Goal: Task Accomplishment & Management: Complete application form

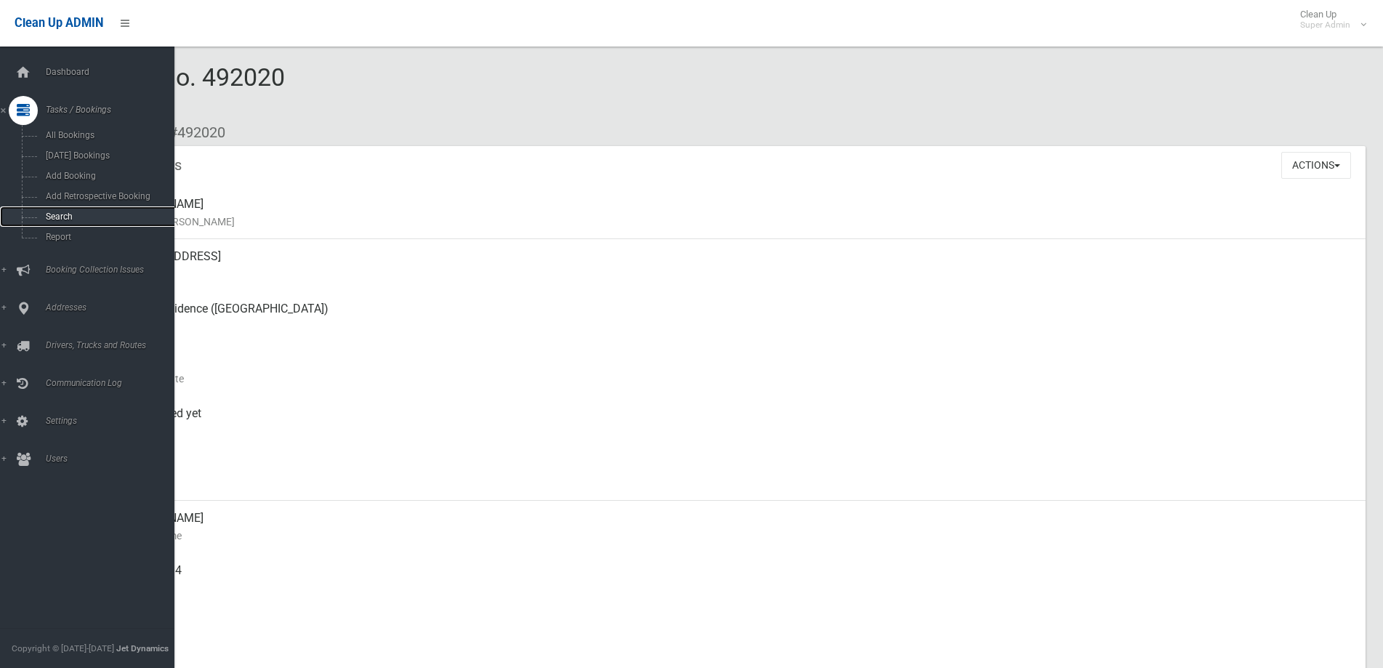
click at [63, 217] on span "Search" at bounding box center [107, 216] width 133 height 10
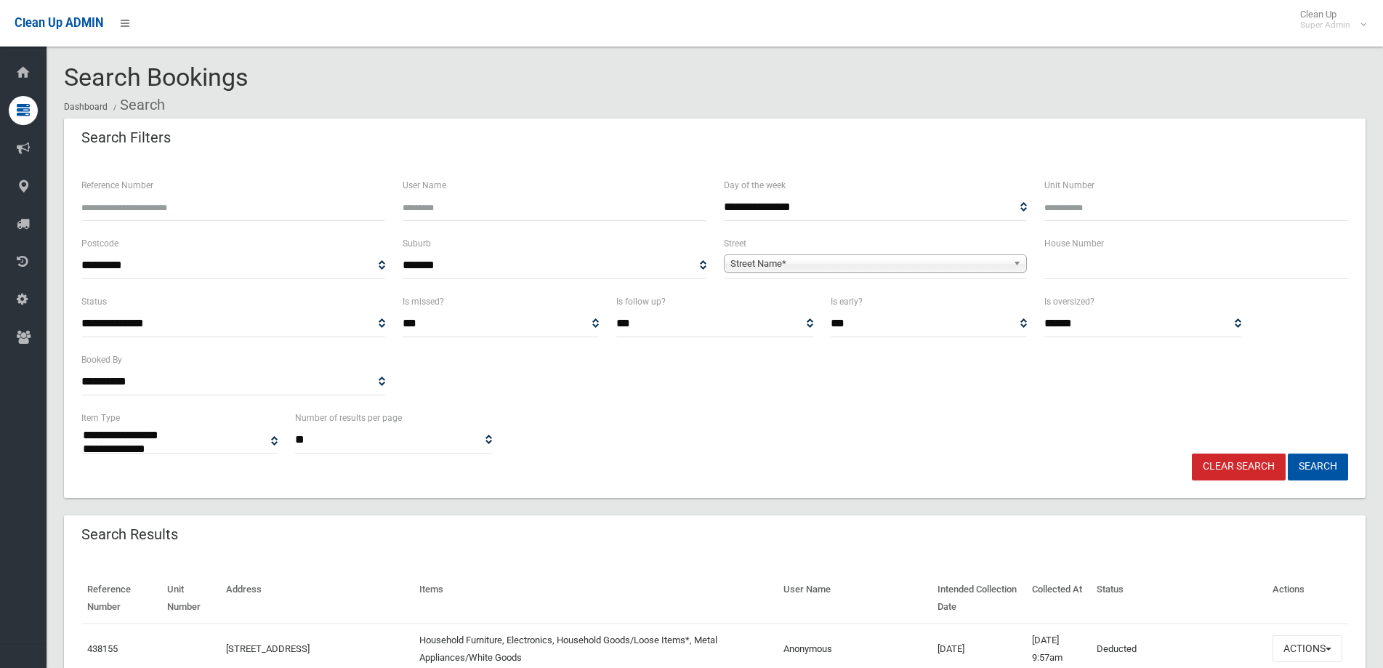
select select
click at [1105, 272] on input "text" at bounding box center [1196, 265] width 304 height 27
type input "*"
click at [775, 258] on span "Street Name*" at bounding box center [869, 263] width 278 height 17
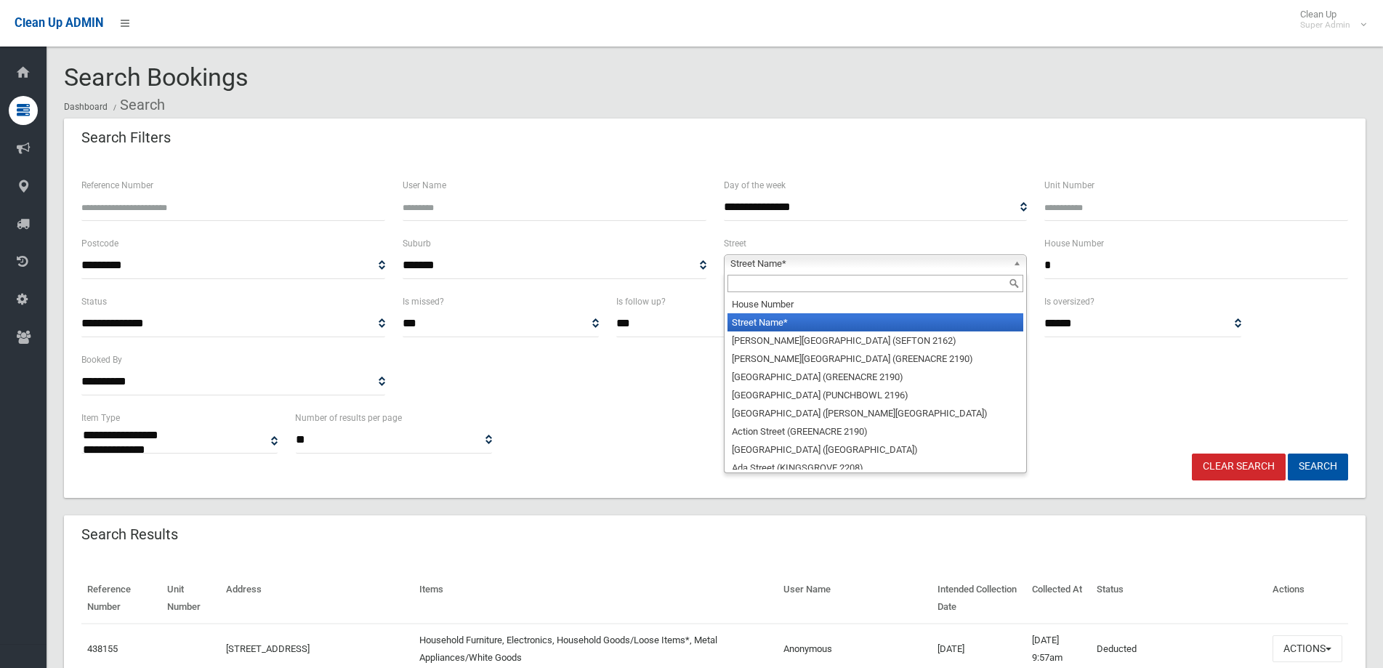
click at [773, 278] on input "text" at bounding box center [875, 283] width 297 height 17
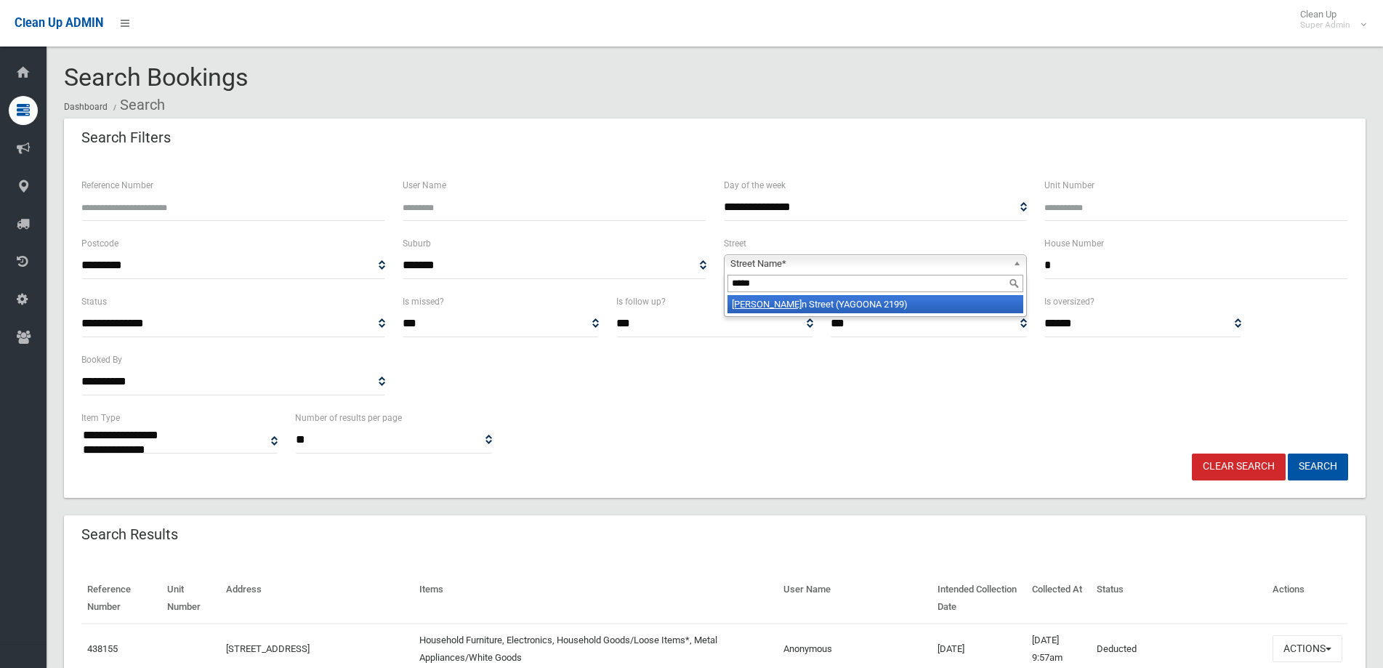
type input "*****"
click at [794, 302] on li "Darga n Street (YAGOONA 2199)" at bounding box center [875, 304] width 297 height 18
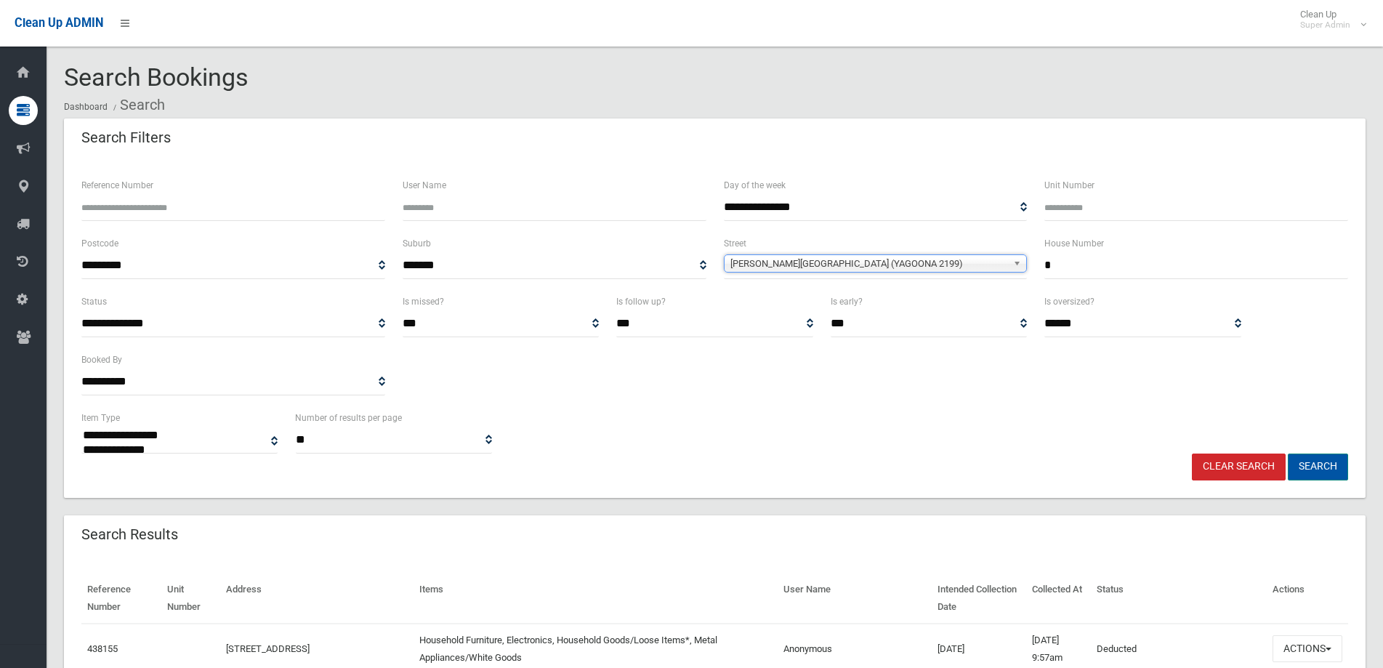
click at [1321, 467] on button "Search" at bounding box center [1318, 466] width 60 height 27
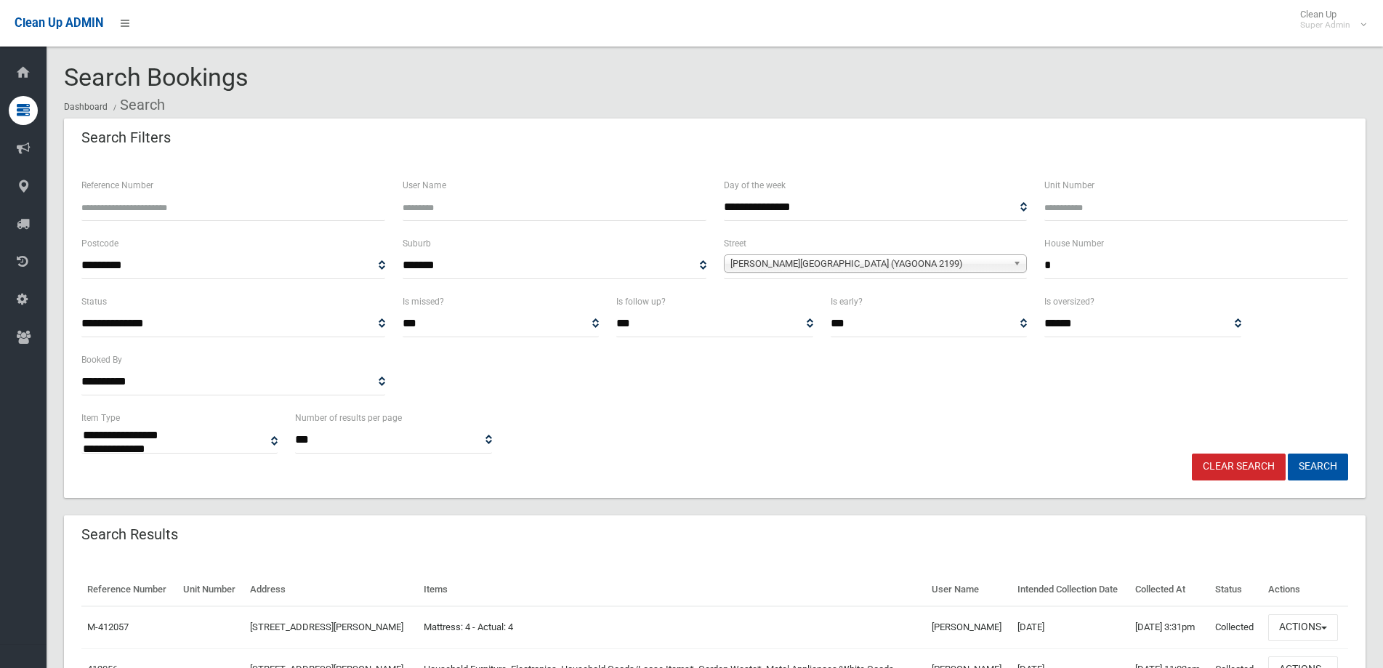
select select
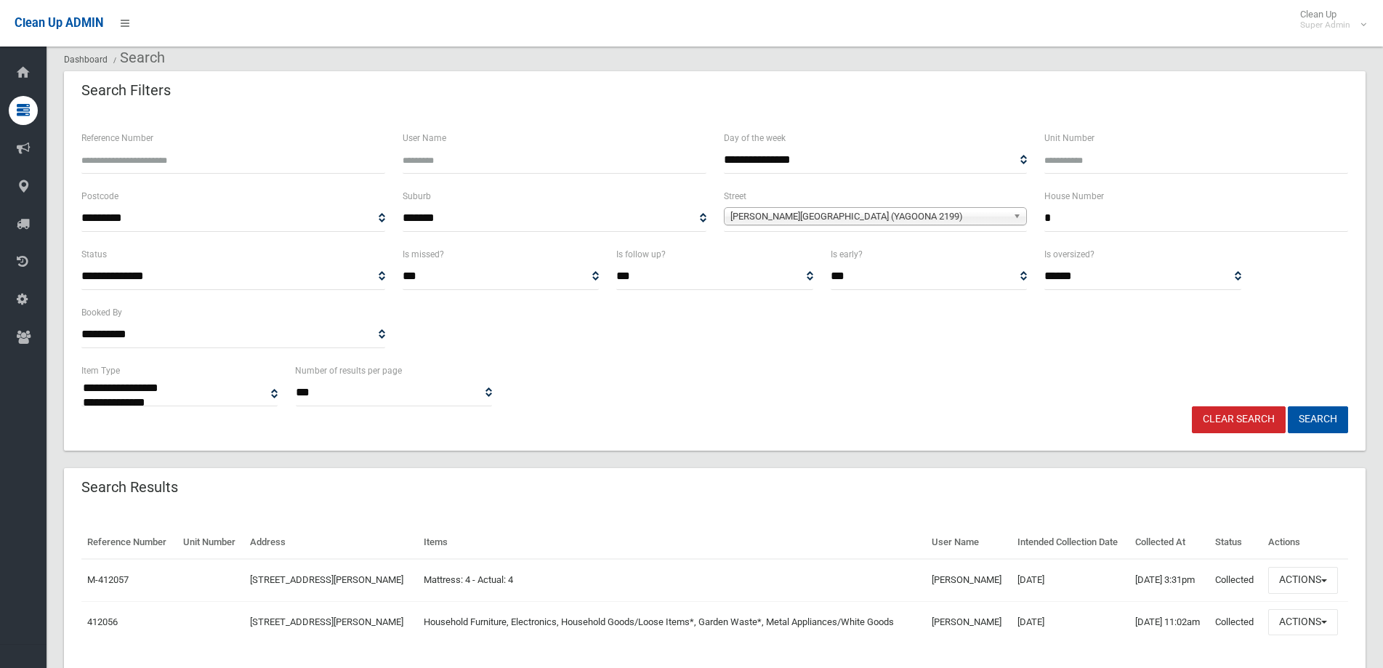
scroll to position [73, 0]
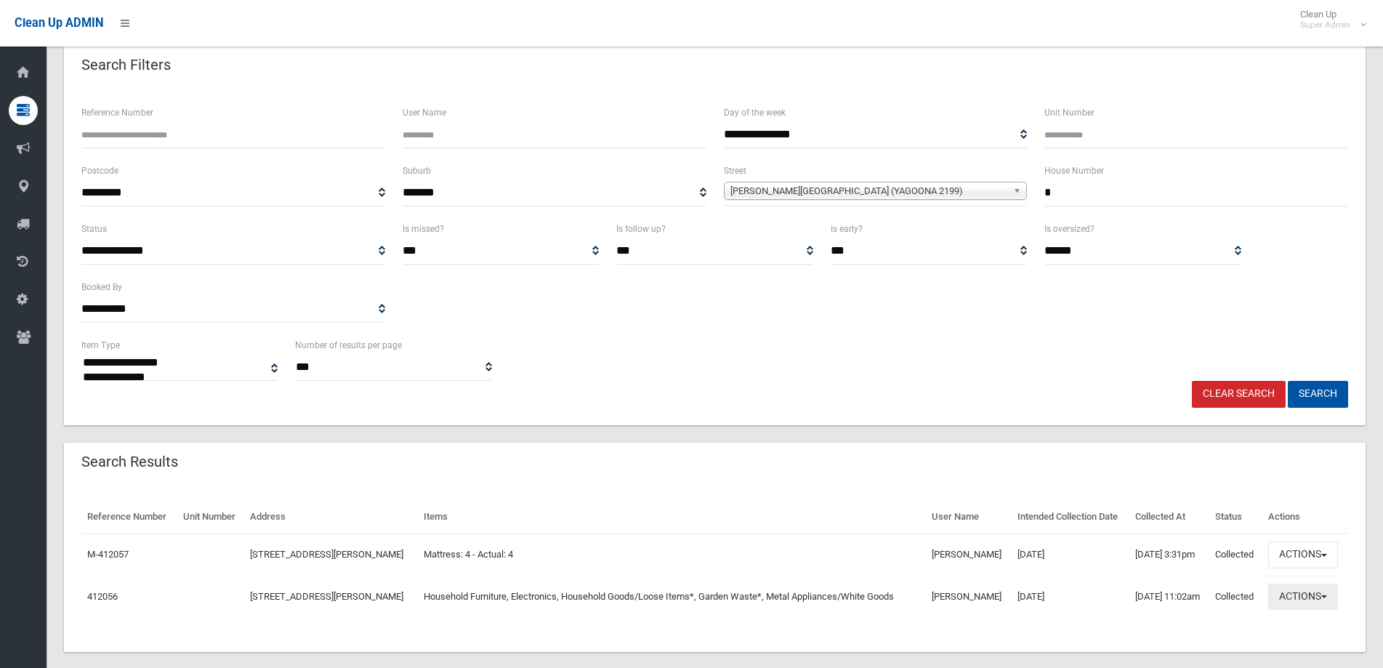
click at [1327, 594] on button "Actions" at bounding box center [1303, 597] width 70 height 27
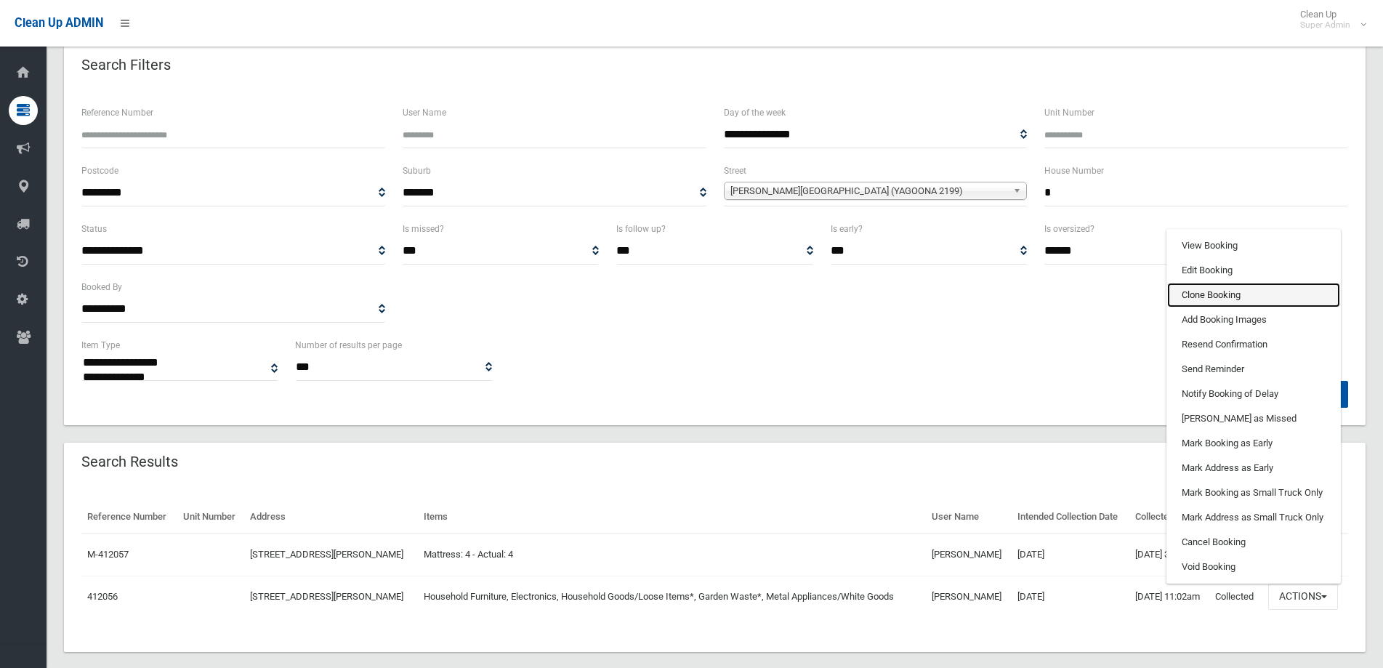
click at [1223, 293] on link "Clone Booking" at bounding box center [1253, 295] width 173 height 25
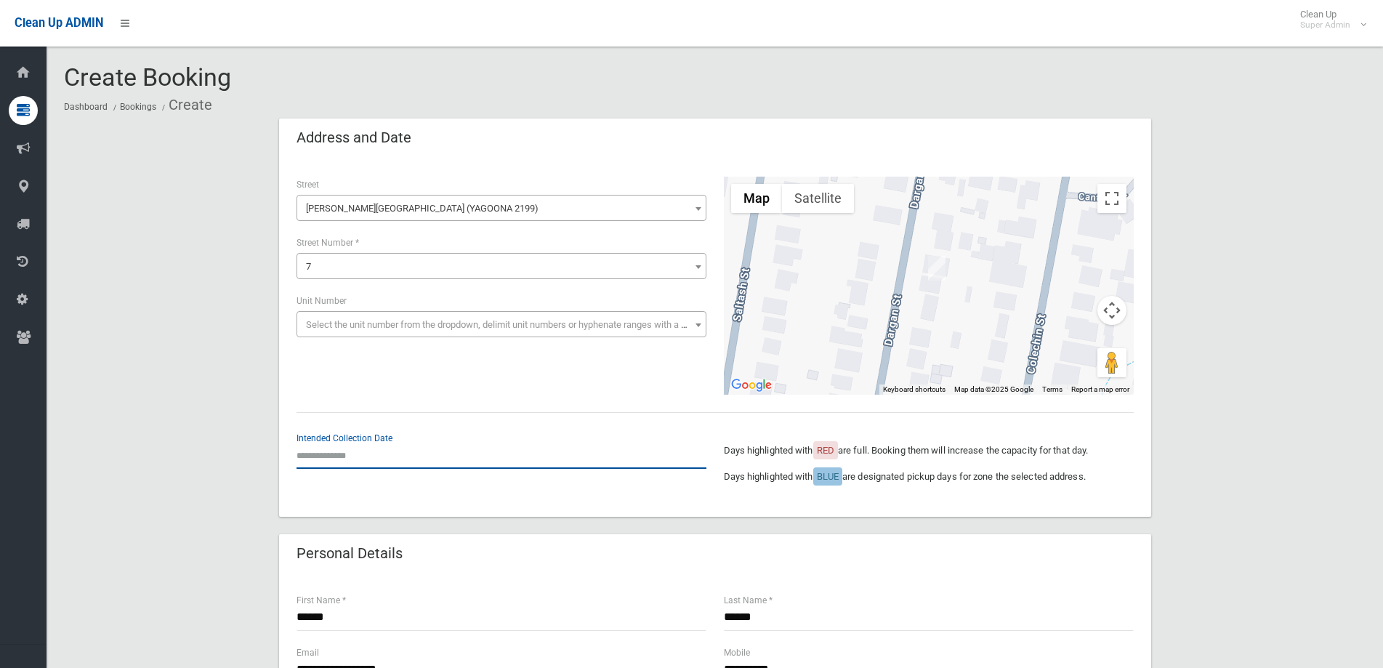
click at [363, 454] on input "text" at bounding box center [502, 455] width 410 height 27
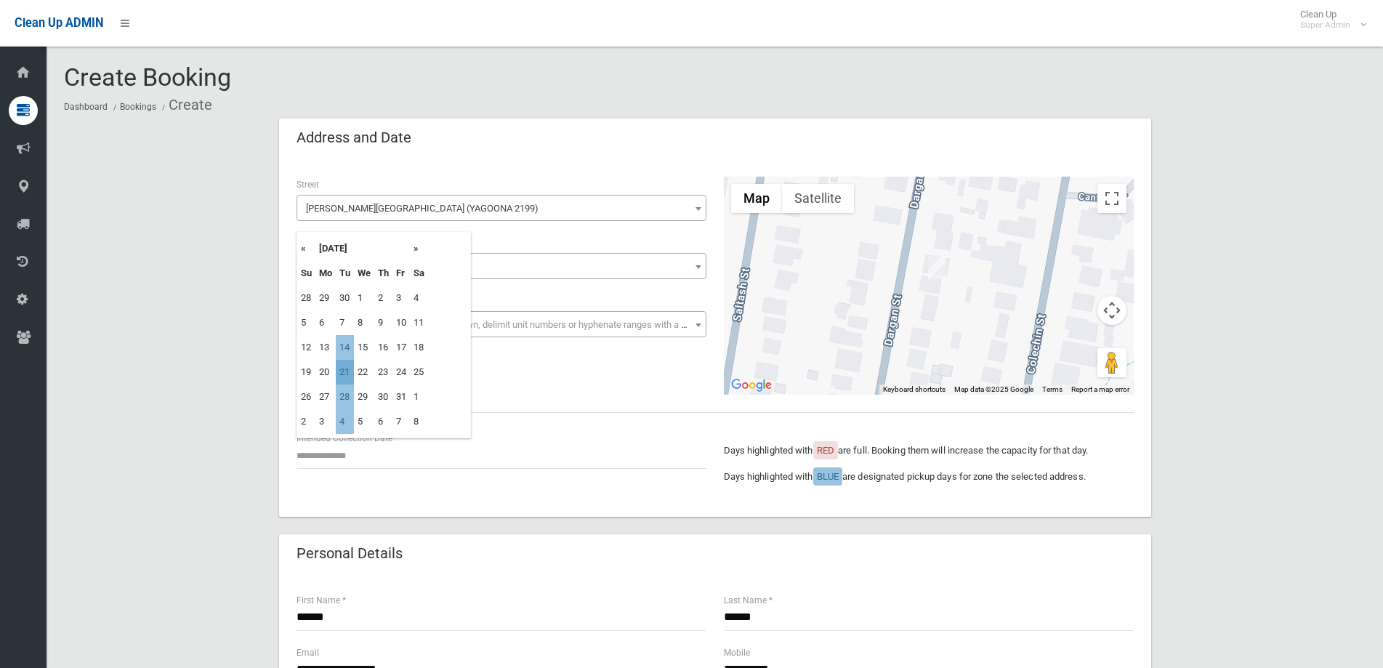
click at [346, 375] on td "21" at bounding box center [345, 372] width 18 height 25
type input "**********"
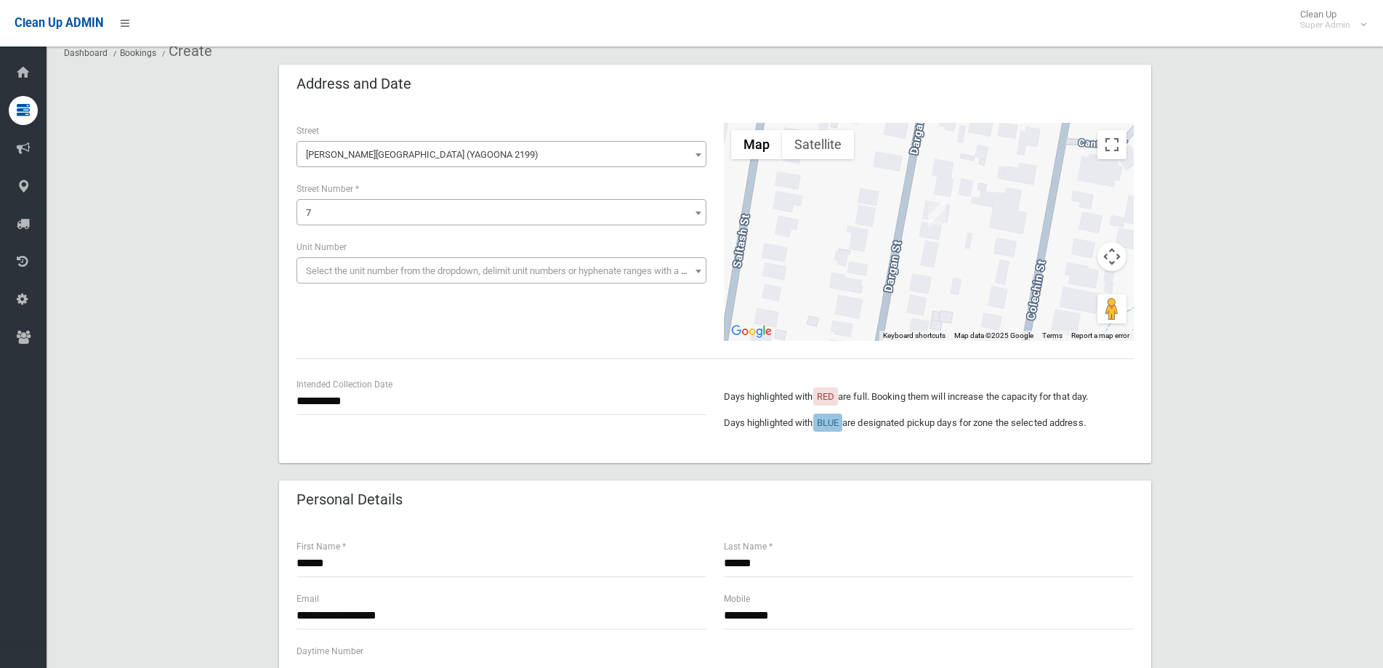
scroll to position [145, 0]
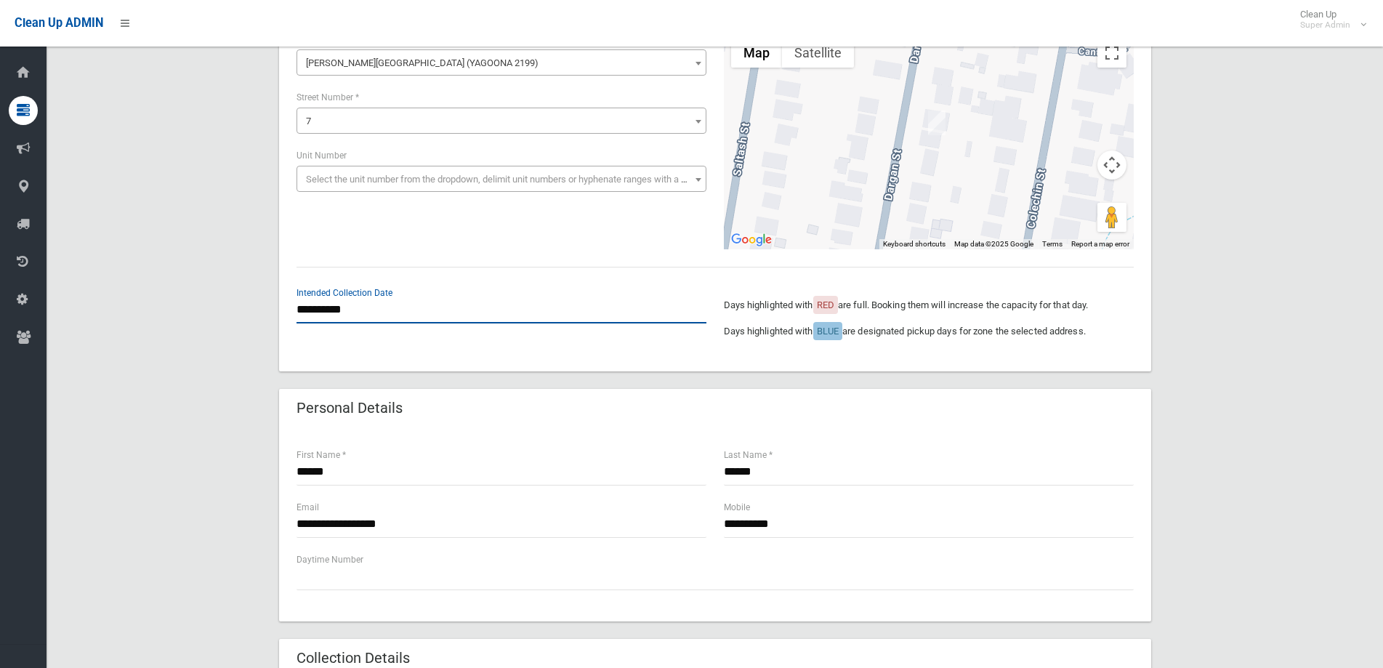
click at [402, 310] on input "**********" at bounding box center [502, 310] width 410 height 27
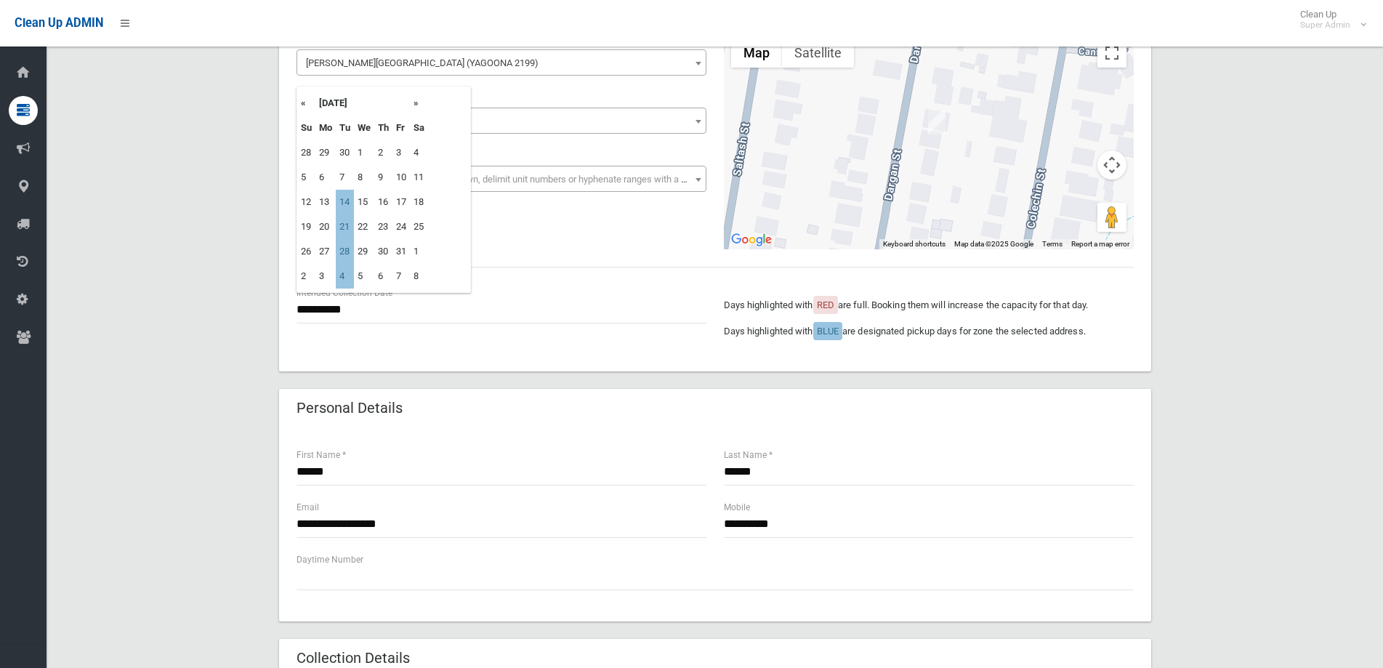
click at [574, 503] on div "**********" at bounding box center [502, 518] width 410 height 39
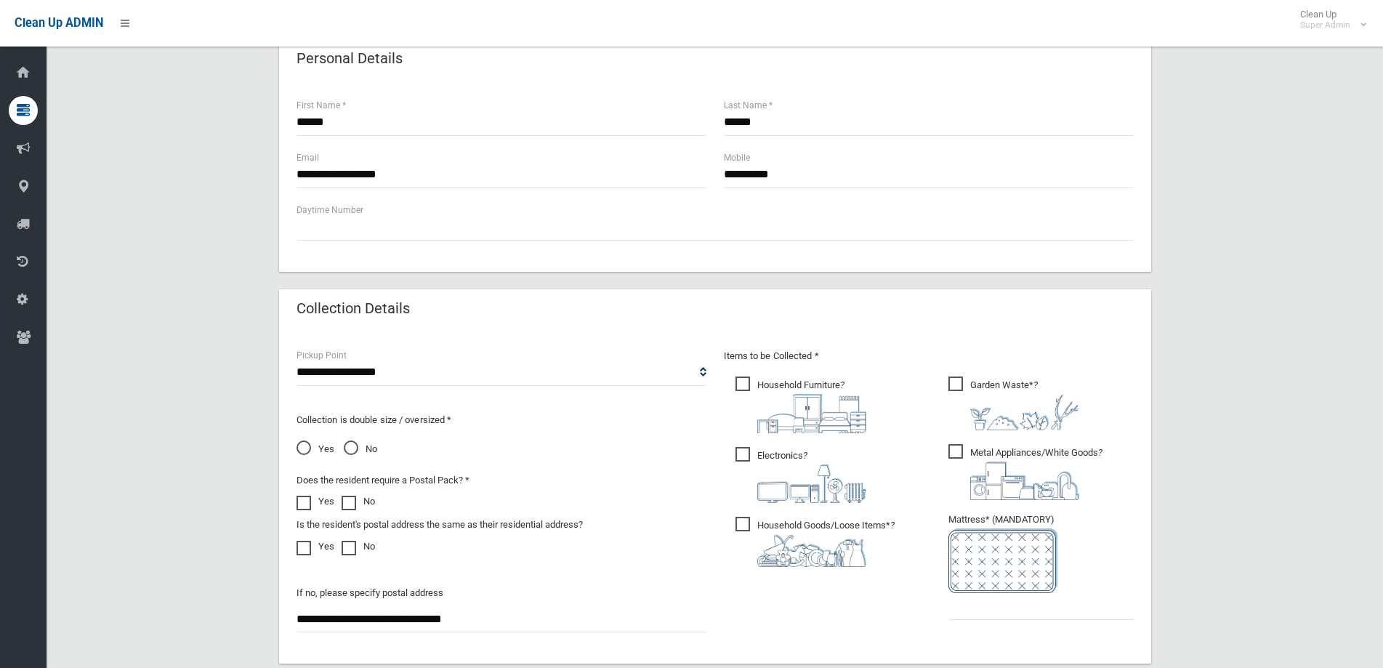
scroll to position [727, 0]
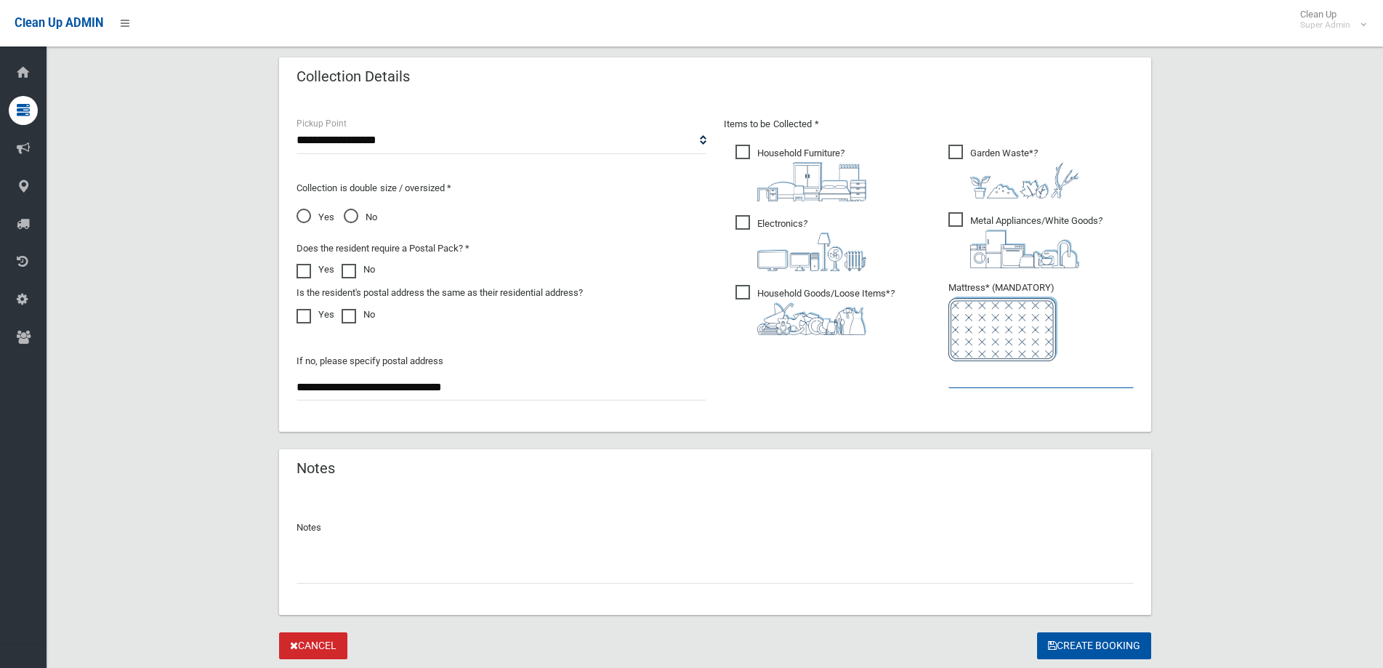
click at [981, 375] on input "text" at bounding box center [1040, 374] width 185 height 27
click at [305, 309] on span at bounding box center [308, 309] width 22 height 0
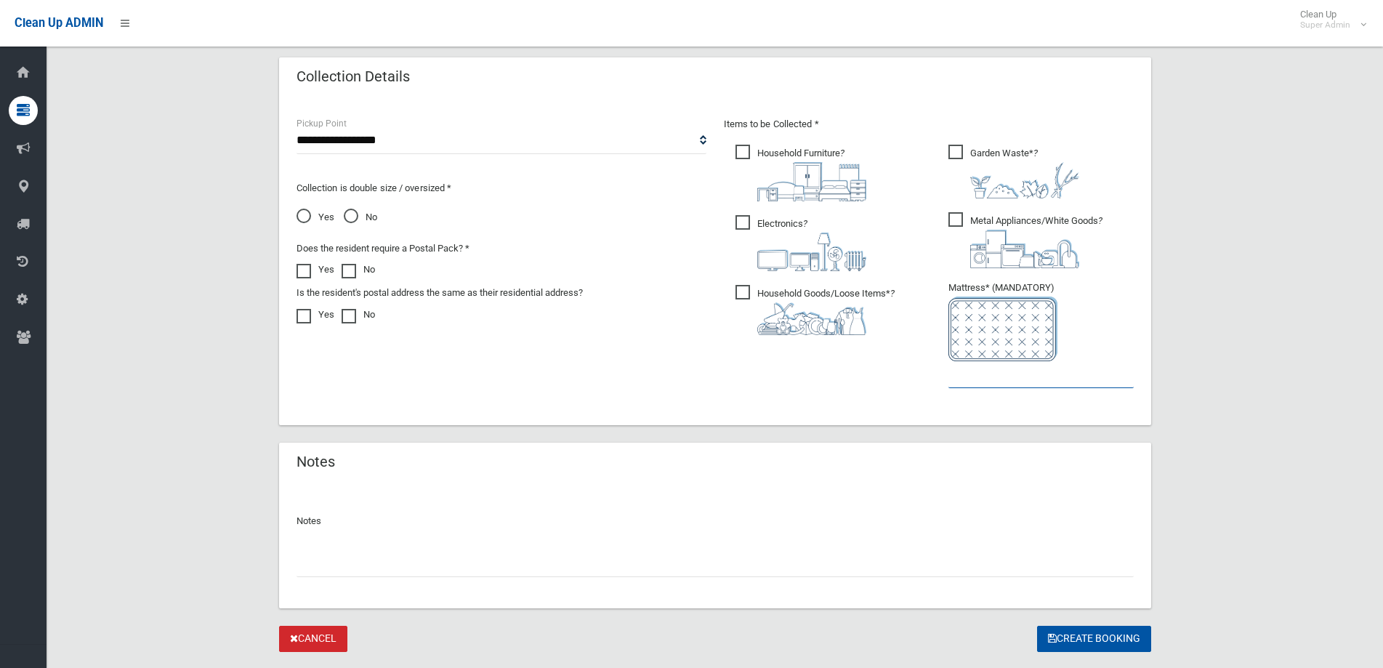
click at [999, 379] on input "text" at bounding box center [1040, 374] width 185 height 27
type input "*"
click at [1087, 638] on button "Create Booking" at bounding box center [1094, 639] width 114 height 27
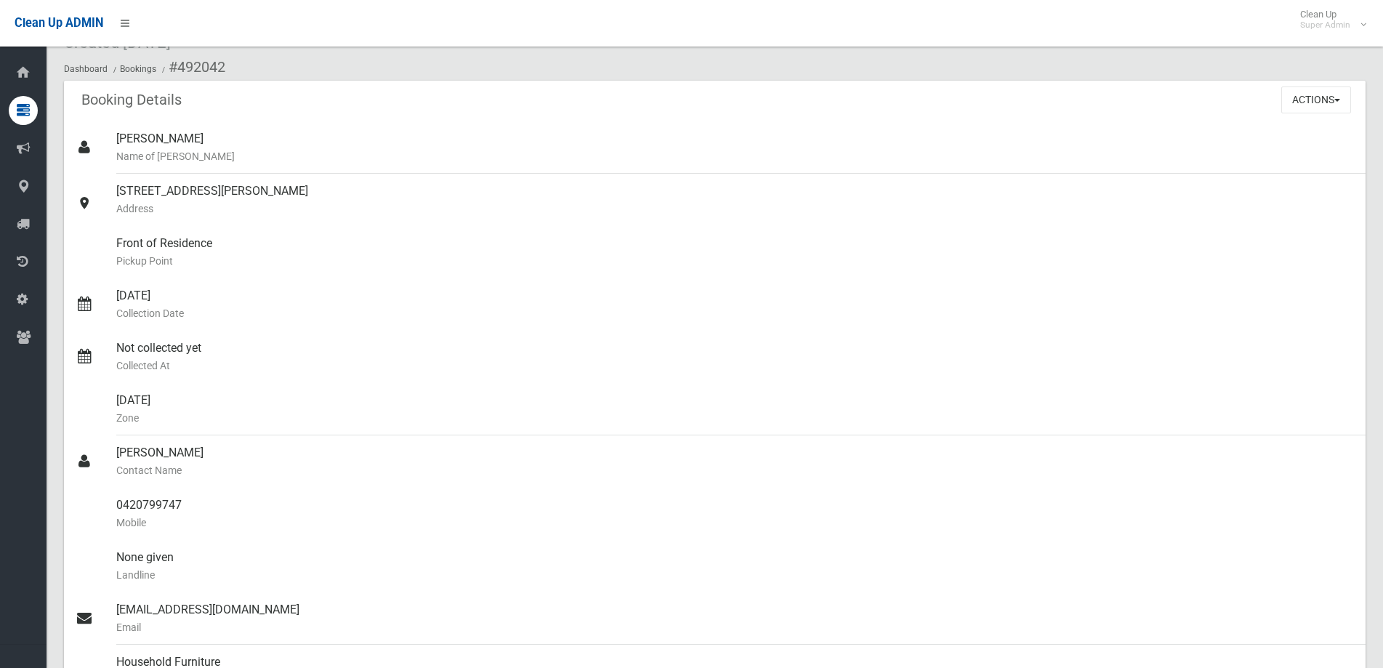
scroll to position [35, 0]
